Goal: Task Accomplishment & Management: Complete application form

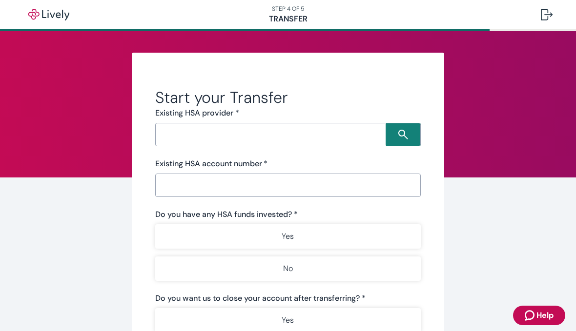
click at [347, 129] on input "Search input" at bounding box center [271, 135] width 227 height 14
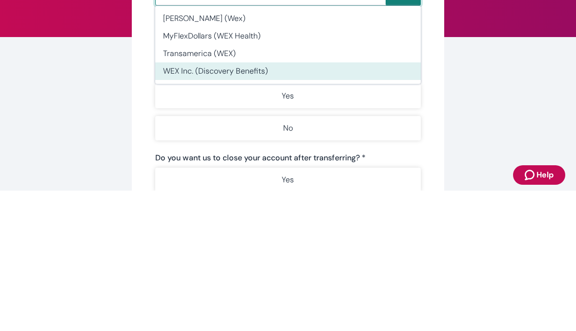
click at [246, 203] on li "WEX Inc. (Discovery Benefits)" at bounding box center [287, 212] width 265 height 18
type input "WEX Inc. (Discovery Benefits)"
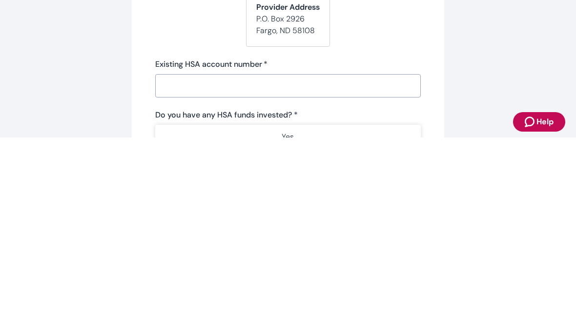
click at [370, 270] on input "Existing HSA account number   *" at bounding box center [287, 280] width 265 height 20
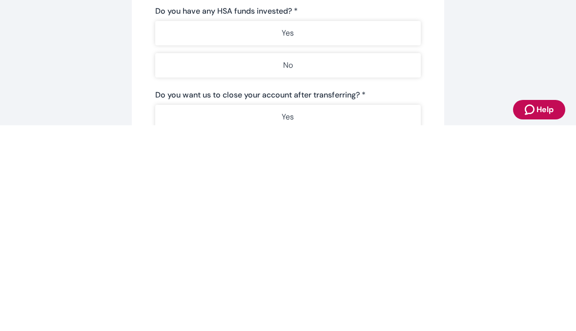
scroll to position [91, 0]
type input "83292914017017"
click at [298, 260] on button "No" at bounding box center [287, 272] width 265 height 24
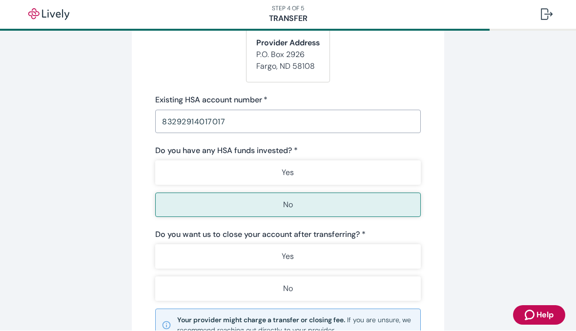
scroll to position [158, 0]
click at [289, 262] on p "Yes" at bounding box center [287, 257] width 12 height 12
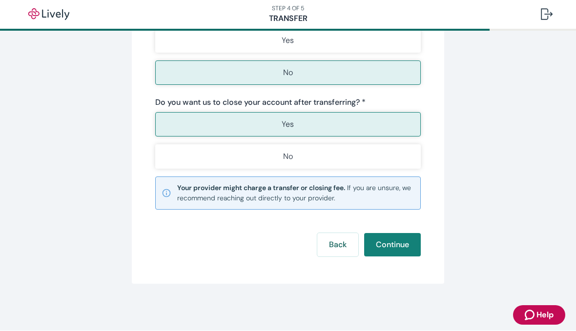
scroll to position [296, 0]
click at [397, 246] on button "Continue" at bounding box center [392, 245] width 57 height 23
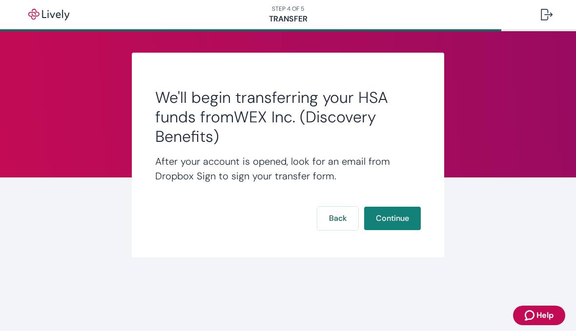
click at [403, 218] on button "Continue" at bounding box center [392, 218] width 57 height 23
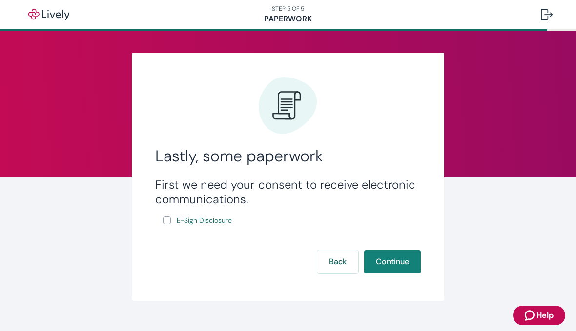
click at [169, 222] on input "E-Sign Disclosure" at bounding box center [167, 221] width 8 height 8
checkbox input "true"
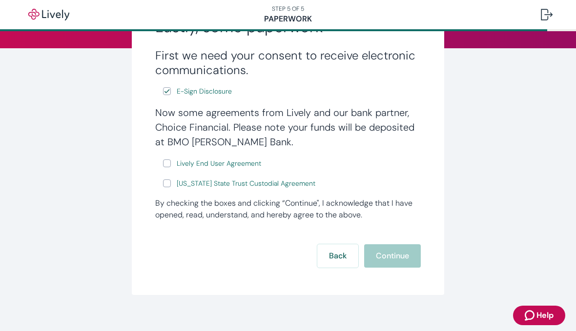
scroll to position [129, 0]
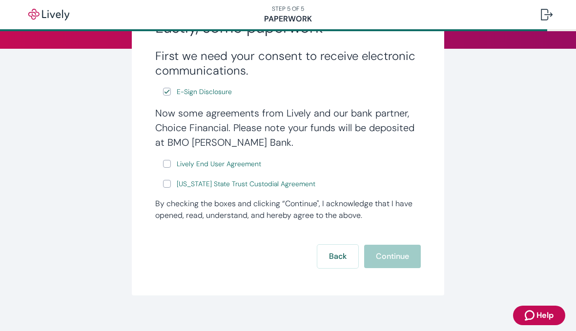
click at [240, 169] on link "Lively End User Agreement" at bounding box center [219, 164] width 88 height 12
click at [171, 160] on label "Lively End User Agreement" at bounding box center [213, 164] width 100 height 12
click at [171, 160] on input "Lively End User Agreement" at bounding box center [167, 164] width 8 height 8
checkbox input "true"
click at [235, 188] on span "[US_STATE] State Trust Custodial Agreement" at bounding box center [246, 184] width 139 height 10
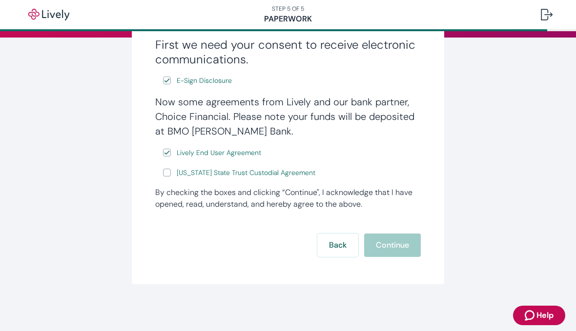
scroll to position [140, 0]
click at [321, 307] on div "Lastly, some paperwork First we need your consent to receive electronic communi…" at bounding box center [288, 111] width 468 height 440
click at [164, 177] on span at bounding box center [167, 173] width 8 height 8
click at [164, 177] on input "[US_STATE] State Trust Custodial Agreement" at bounding box center [167, 173] width 8 height 8
checkbox input "true"
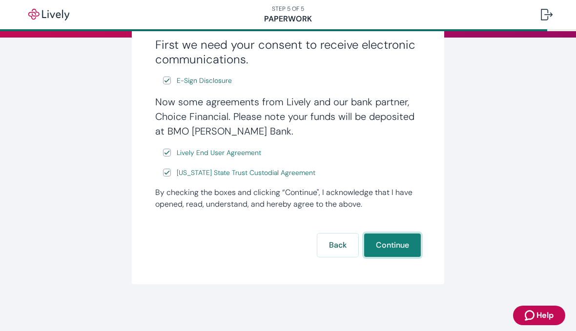
click at [414, 247] on button "Continue" at bounding box center [392, 245] width 57 height 23
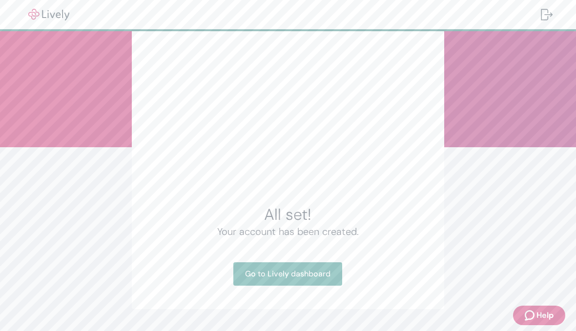
scroll to position [36, 0]
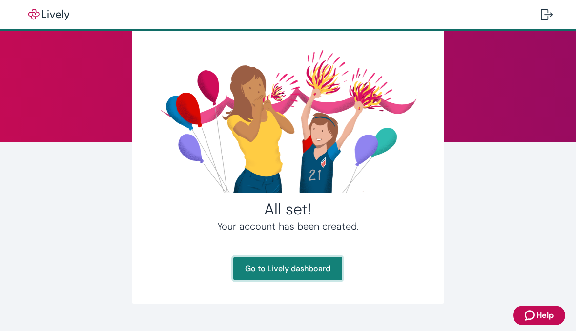
click at [303, 270] on link "Go to Lively dashboard" at bounding box center [287, 268] width 109 height 23
